Goal: Task Accomplishment & Management: Manage account settings

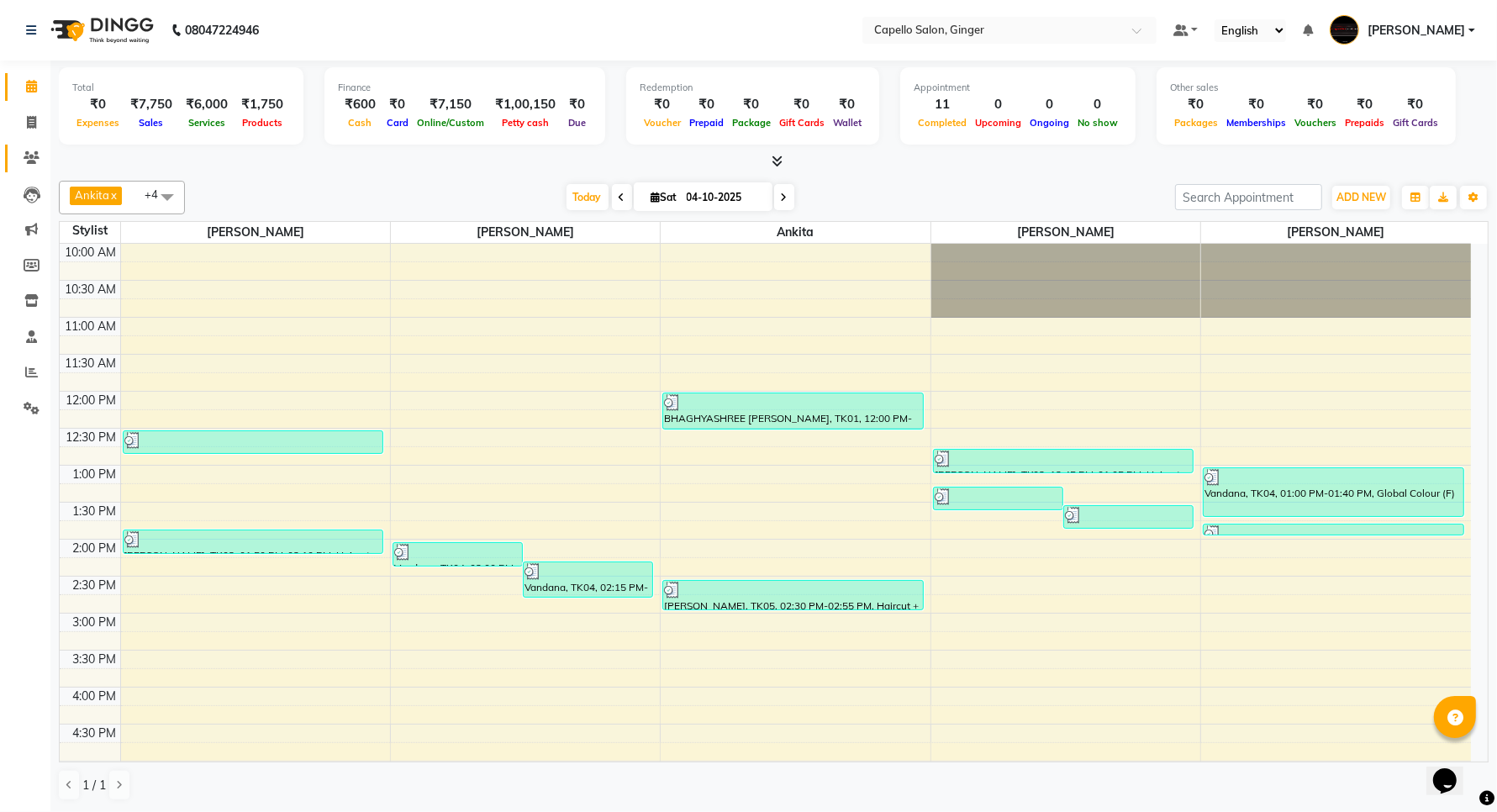
scroll to position [375, 0]
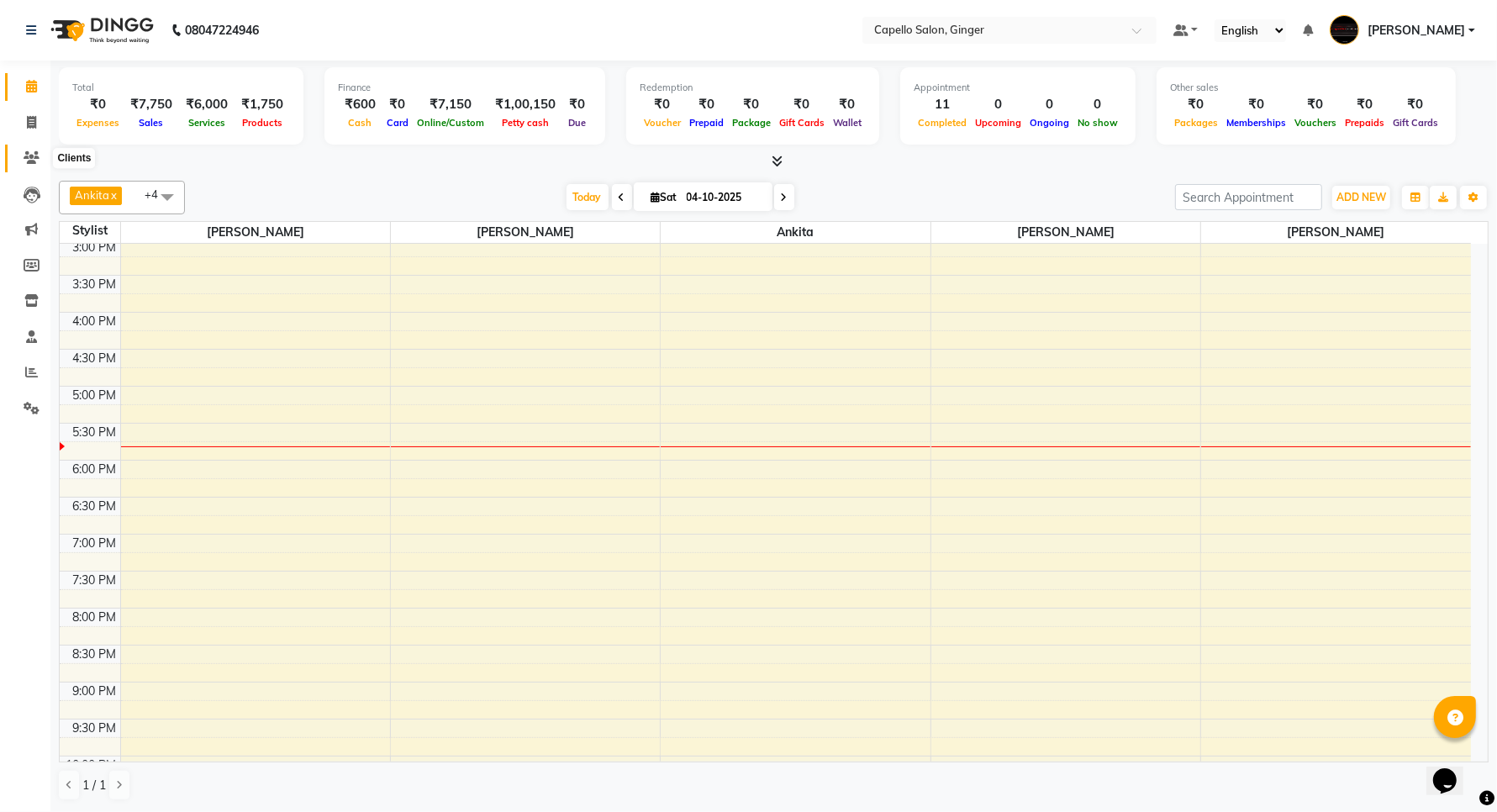
click at [19, 162] on span at bounding box center [31, 158] width 30 height 20
click at [34, 158] on icon at bounding box center [31, 157] width 16 height 13
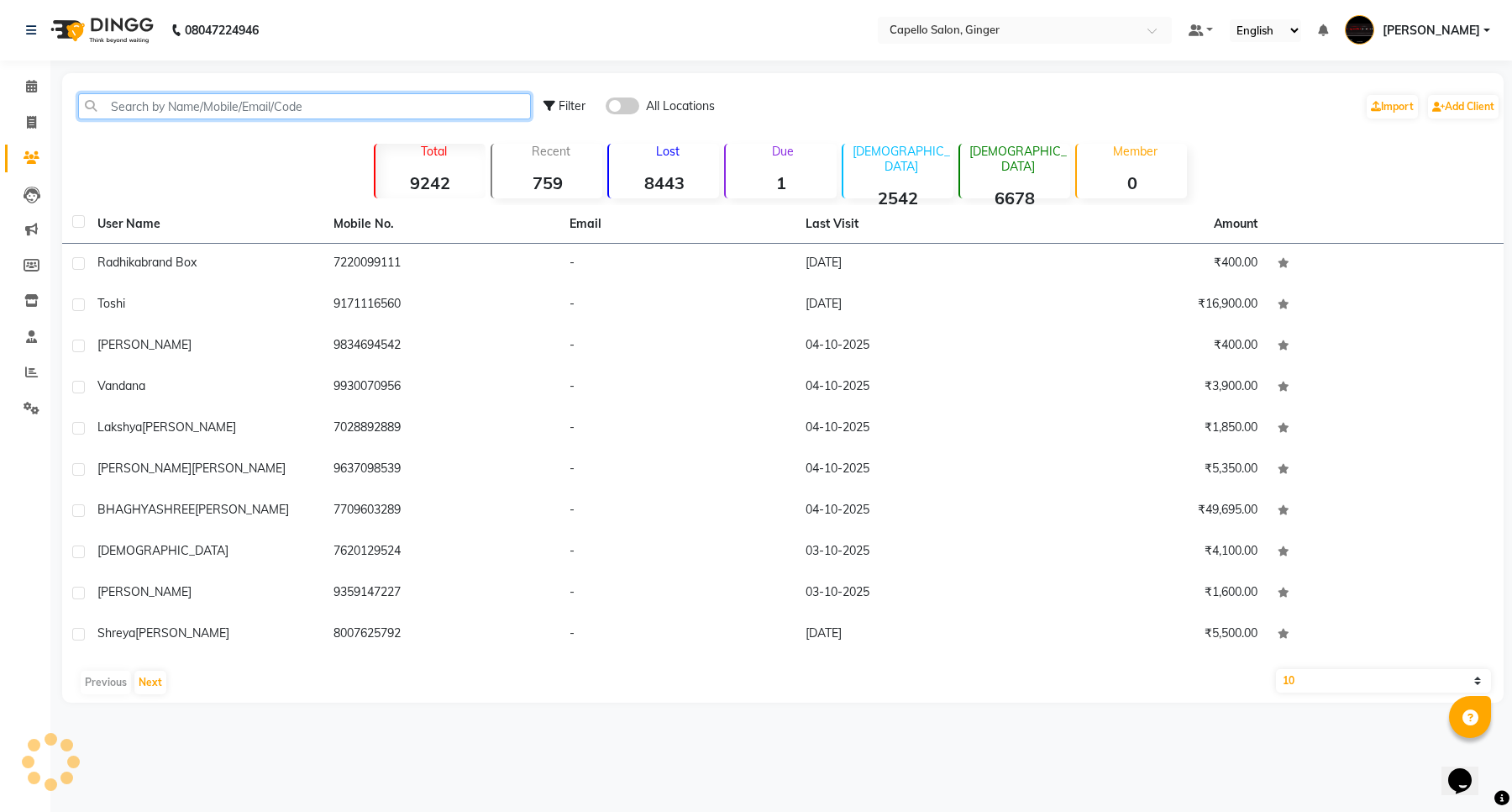
click at [193, 102] on input "text" at bounding box center [304, 106] width 453 height 26
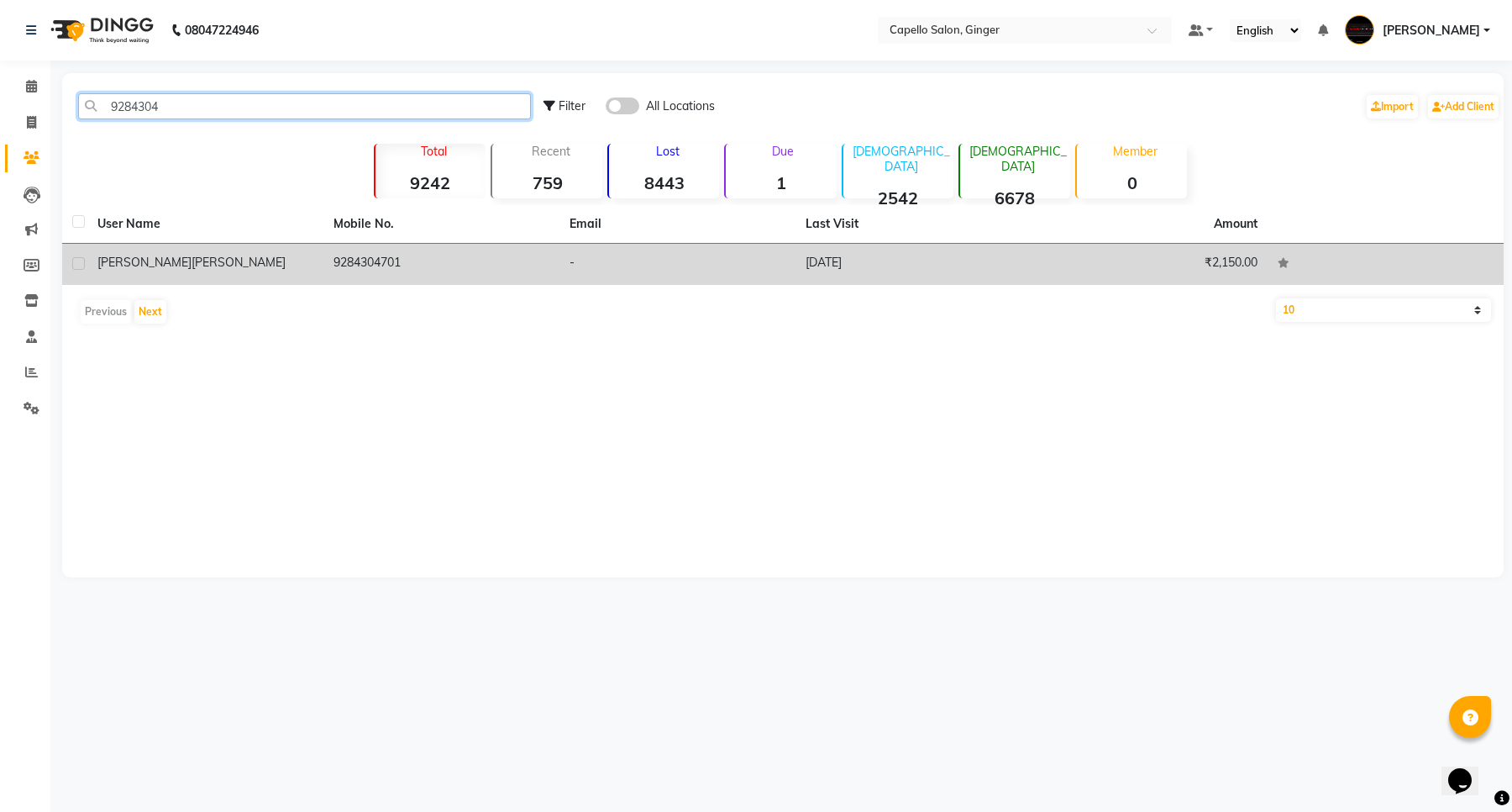
type input "9284304"
click at [125, 266] on span "[PERSON_NAME]" at bounding box center [144, 262] width 94 height 15
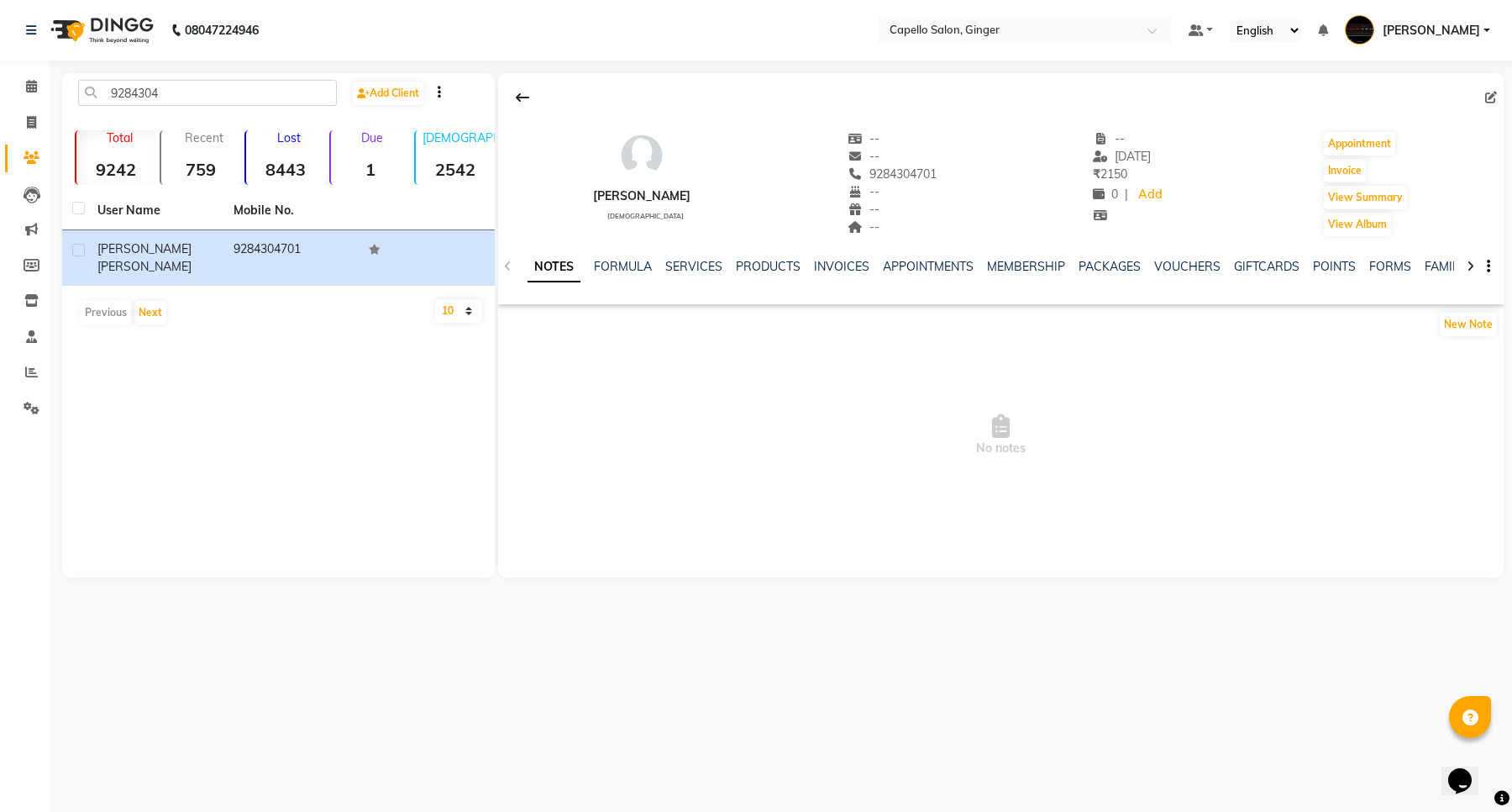
click at [695, 278] on div "NOTES FORMULA SERVICES PRODUCTS INVOICES APPOINTMENTS MEMBERSHIP PACKAGES VOUCH…" at bounding box center [980, 273] width 907 height 31
click at [687, 266] on link "SERVICES" at bounding box center [693, 266] width 57 height 15
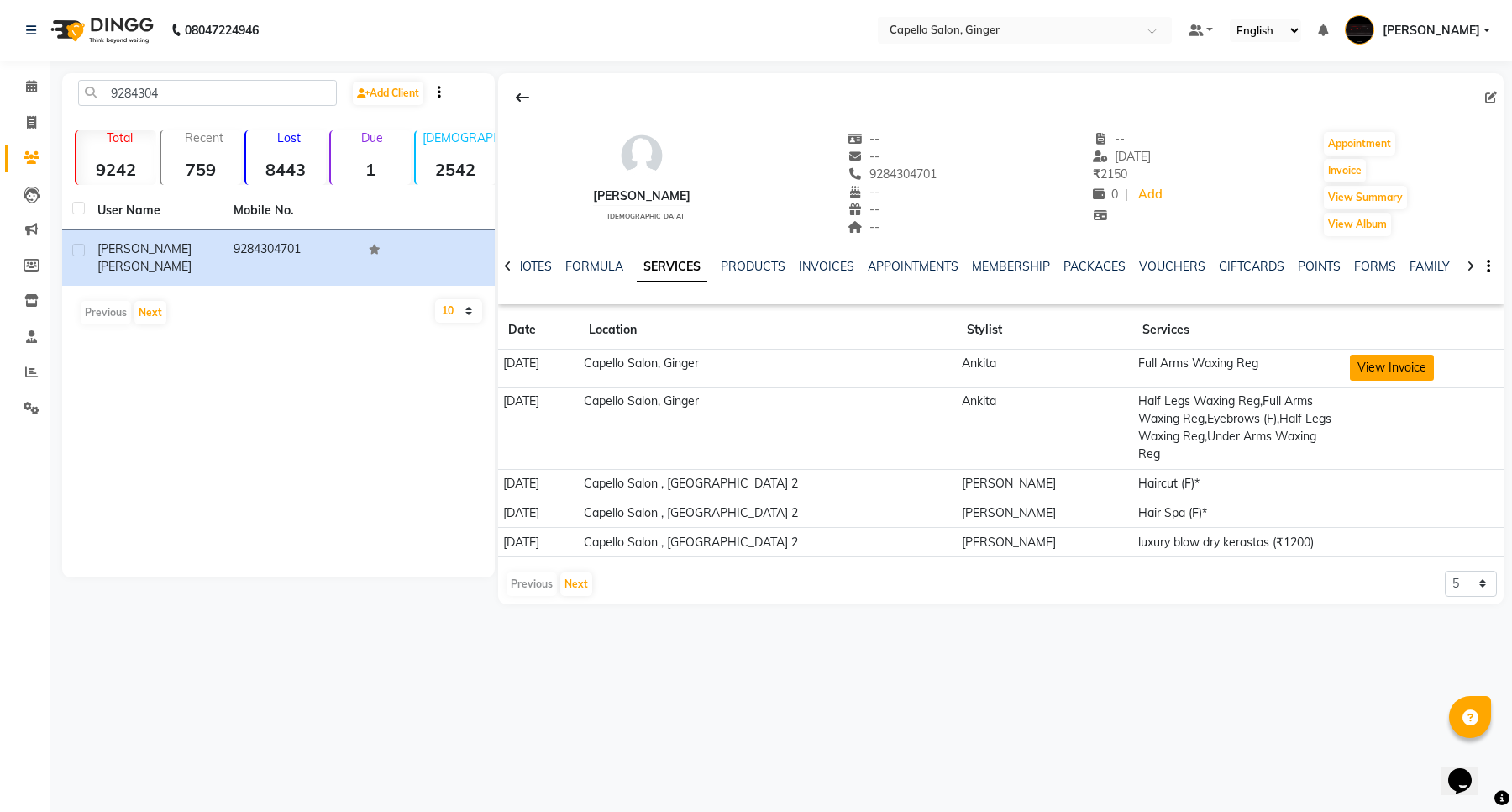
click at [1390, 372] on button "View Invoice" at bounding box center [1392, 367] width 84 height 26
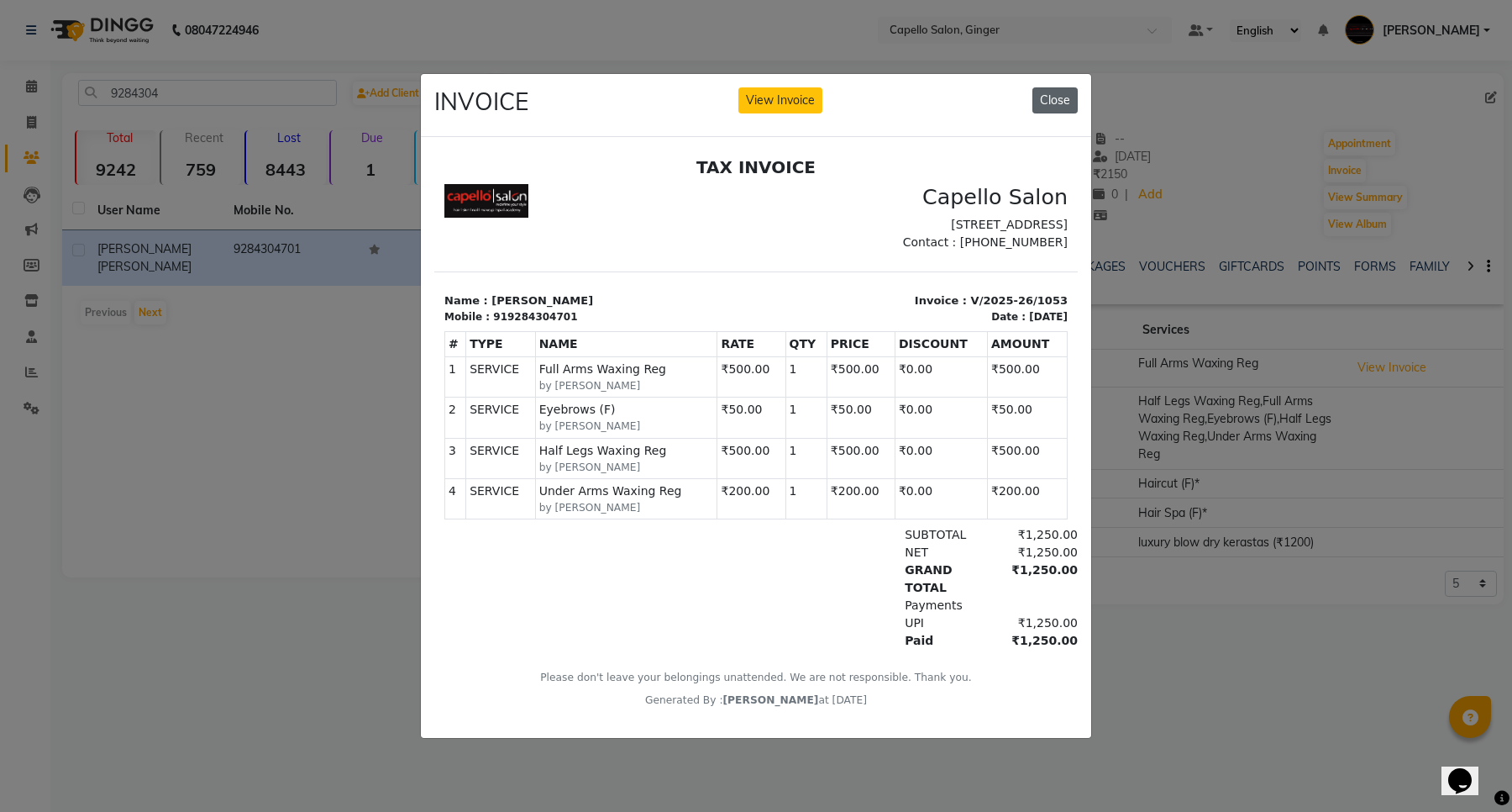
click at [1044, 94] on button "Close" at bounding box center [1054, 100] width 45 height 26
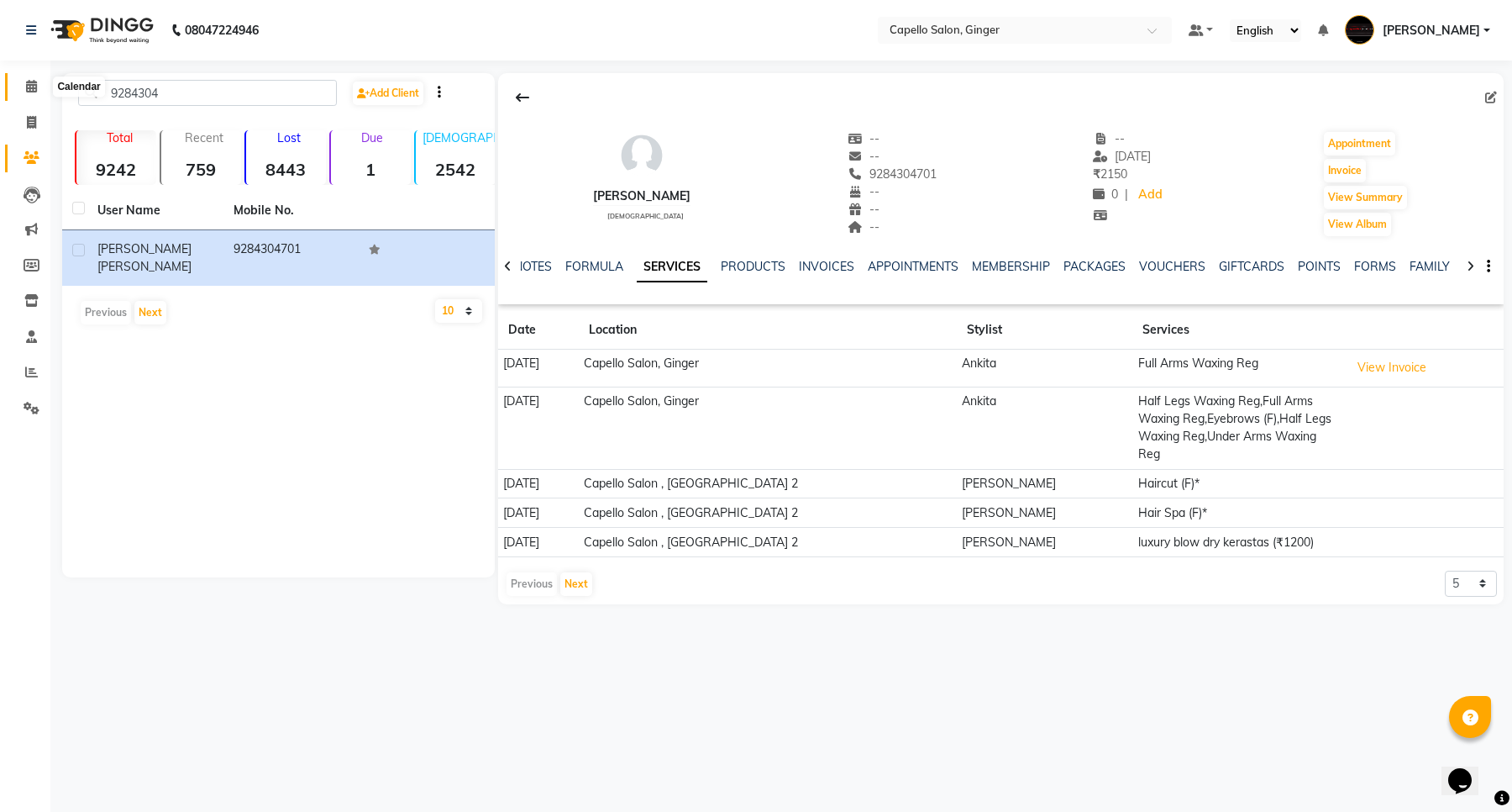
click at [34, 95] on span at bounding box center [31, 87] width 30 height 20
